Goal: Ask a question

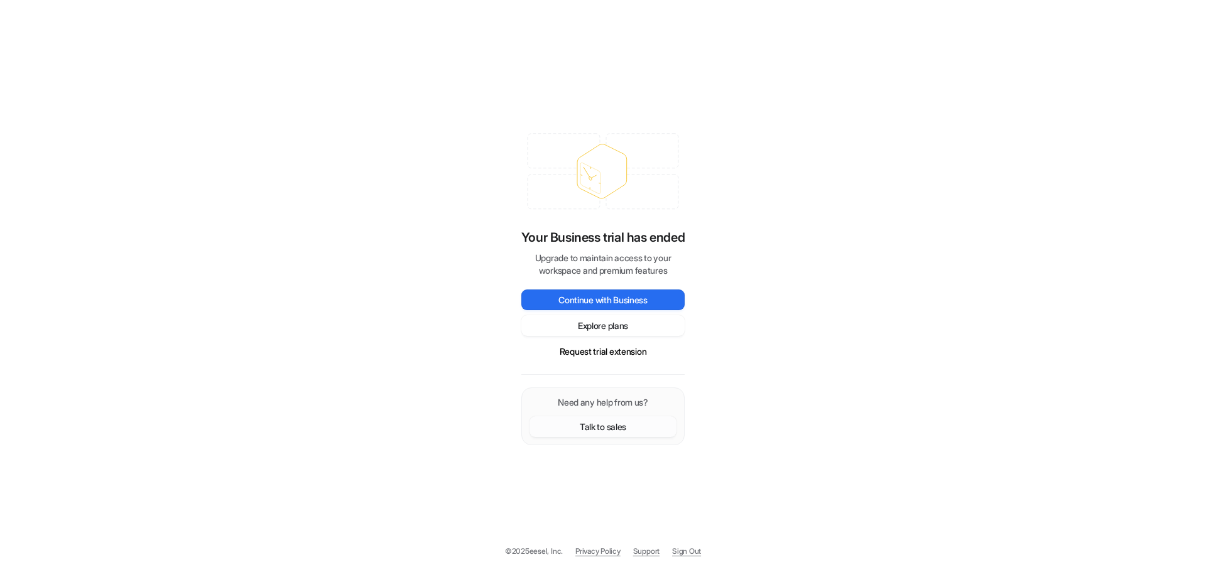
click at [621, 427] on button "Talk to sales" at bounding box center [603, 427] width 147 height 21
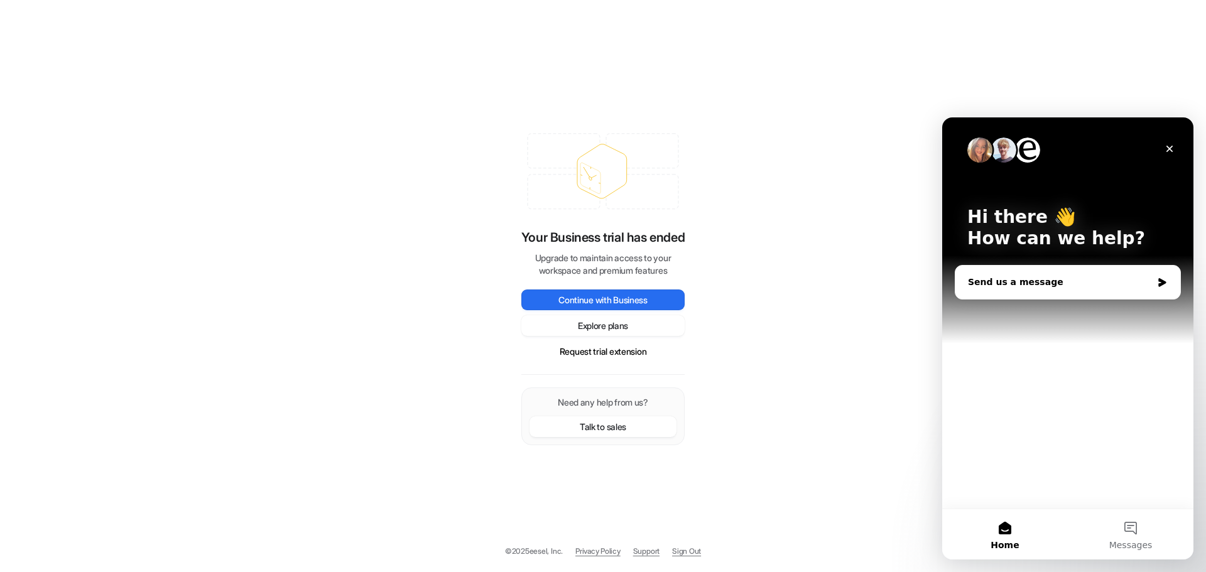
click at [1086, 272] on div "Send us a message" at bounding box center [1068, 282] width 225 height 33
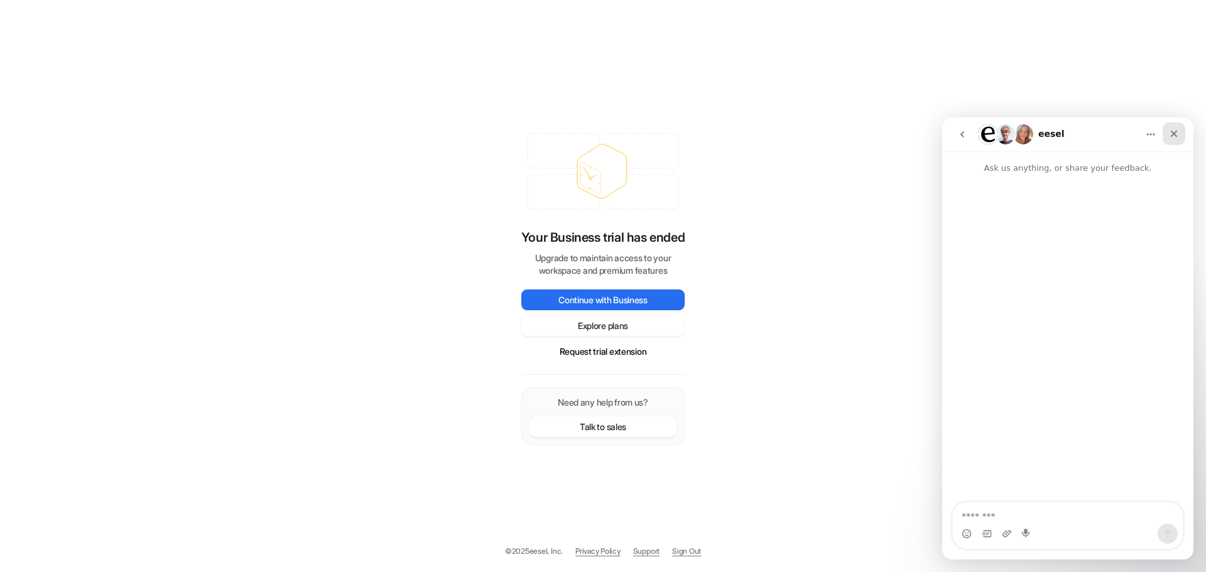
click at [1180, 133] on div "Close" at bounding box center [1174, 134] width 23 height 23
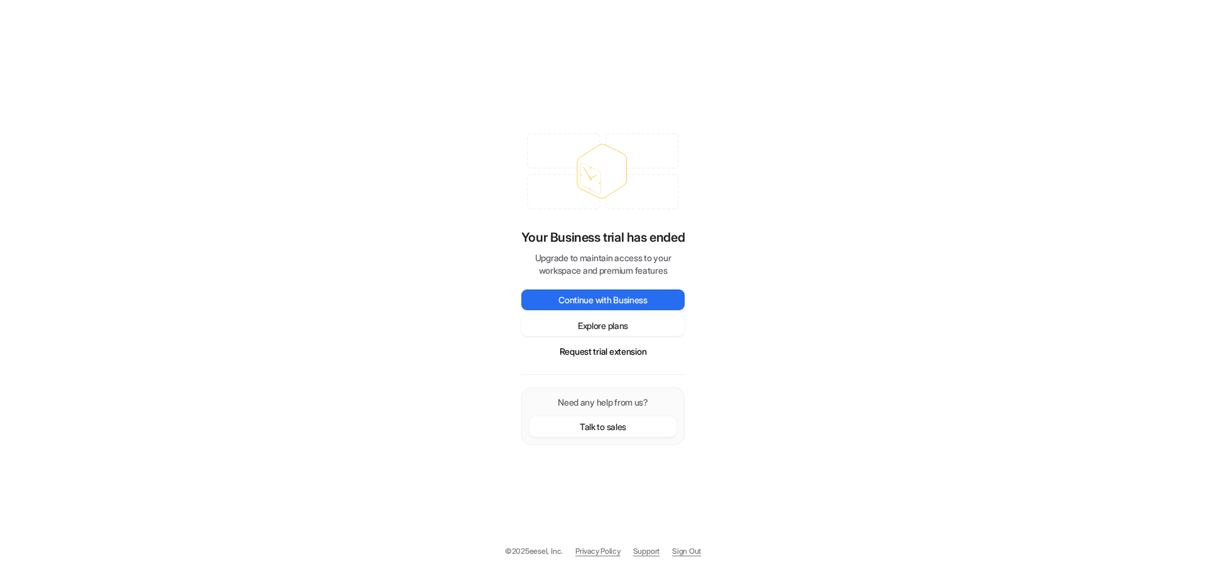
click at [696, 549] on link "Sign Out" at bounding box center [686, 551] width 29 height 11
